Goal: Navigation & Orientation: Understand site structure

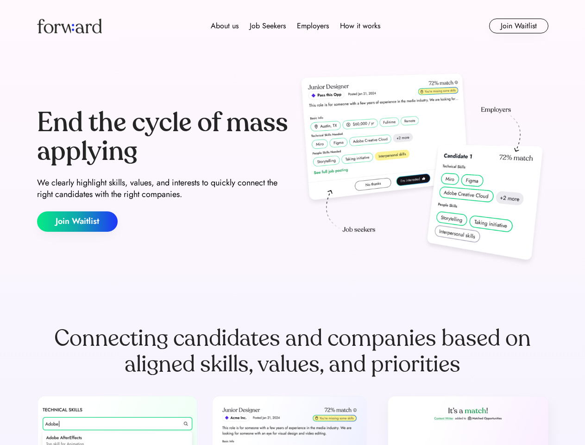
click at [292, 222] on div "End the cycle of mass applying We clearly highlight skills, values, and interes…" at bounding box center [292, 169] width 511 height 199
click at [293, 26] on div "About us Job Seekers Employers How it works" at bounding box center [295, 25] width 365 height 11
click at [69, 26] on img at bounding box center [69, 26] width 65 height 15
click at [296, 26] on div "About us Job Seekers Employers How it works" at bounding box center [295, 25] width 365 height 11
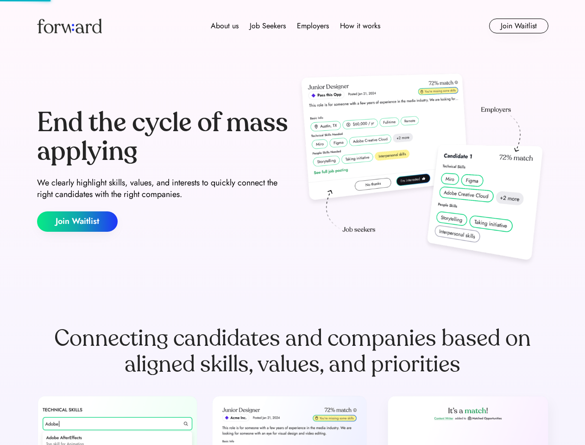
click at [225, 26] on div "About us" at bounding box center [225, 25] width 28 height 11
click at [268, 26] on div "Job Seekers" at bounding box center [268, 25] width 36 height 11
click at [313, 26] on div "Employers" at bounding box center [313, 25] width 32 height 11
click at [359, 26] on div "How it works" at bounding box center [360, 25] width 40 height 11
